Goal: Transaction & Acquisition: Download file/media

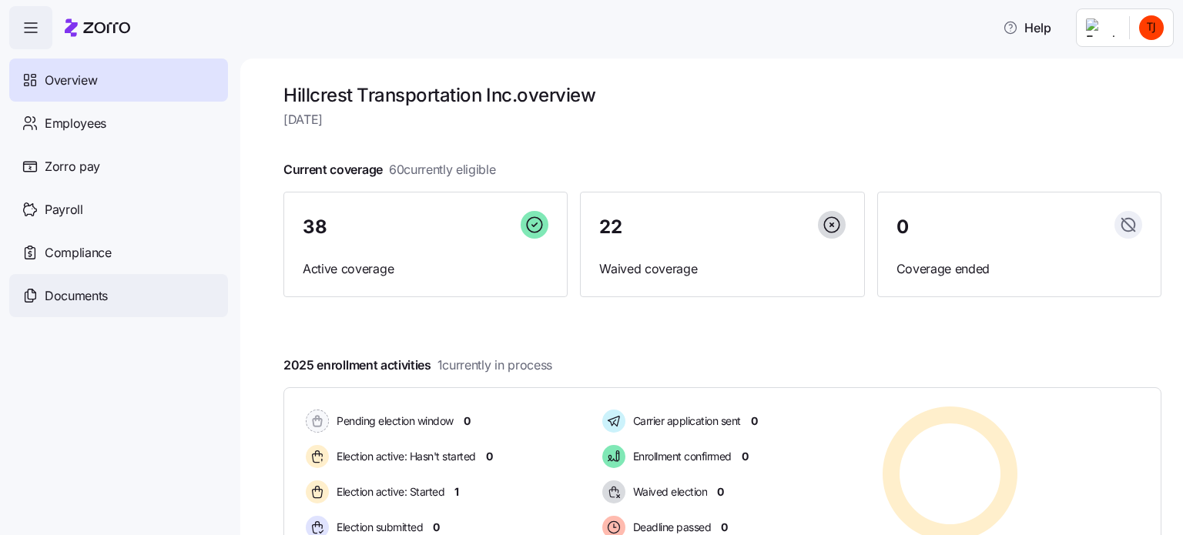
click at [80, 300] on span "Documents" at bounding box center [76, 296] width 63 height 19
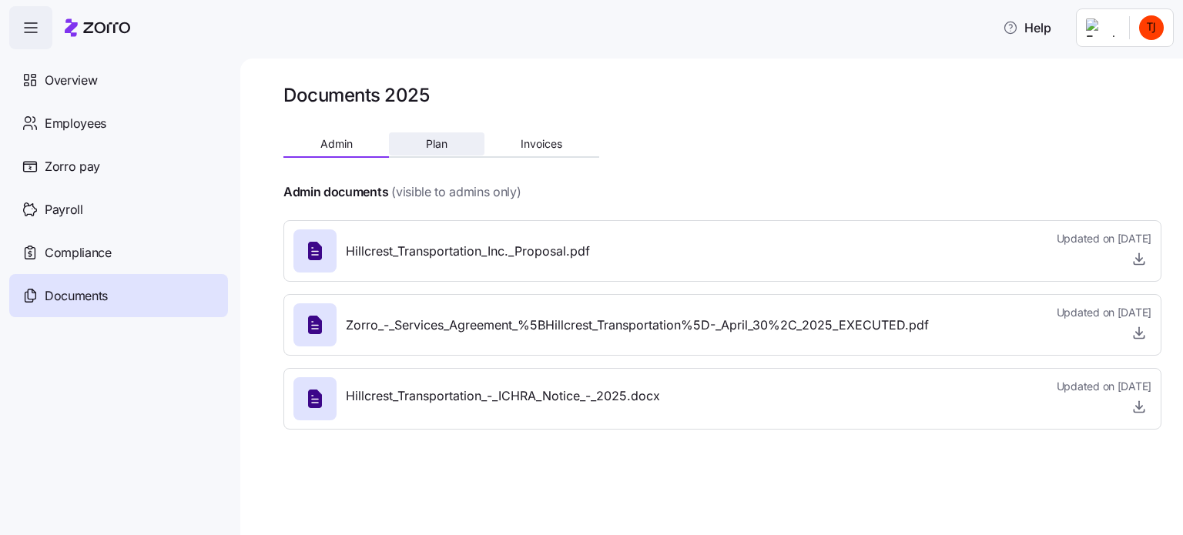
click at [438, 146] on span "Plan" at bounding box center [437, 144] width 22 height 11
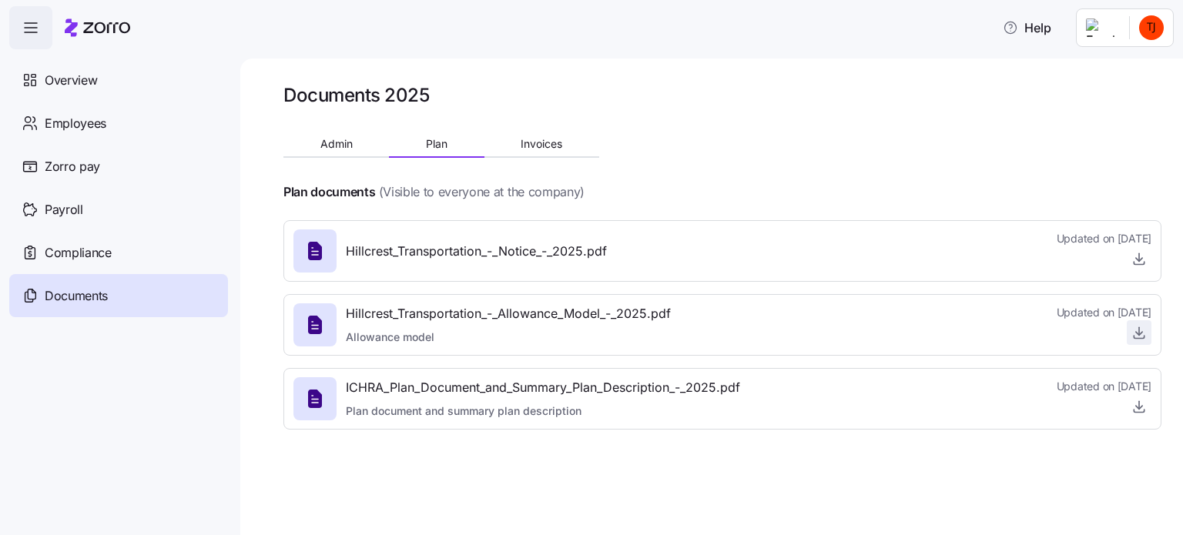
click at [1140, 335] on icon "button" at bounding box center [1140, 331] width 0 height 8
